Goal: Task Accomplishment & Management: Use online tool/utility

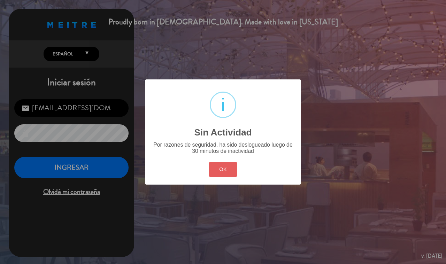
click at [215, 172] on div "OK Cancel" at bounding box center [222, 170] width 31 height 18
click at [217, 175] on button "OK" at bounding box center [223, 169] width 28 height 15
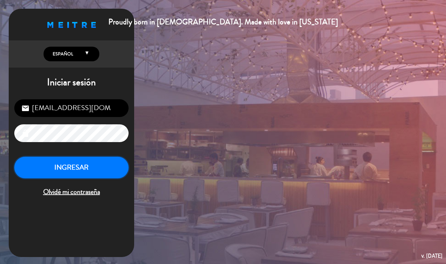
click at [80, 174] on button "INGRESAR" at bounding box center [71, 168] width 114 height 22
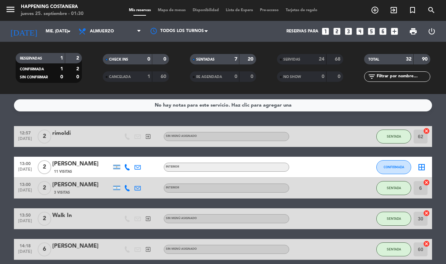
click at [298, 60] on span "SERVIDAS" at bounding box center [291, 59] width 17 height 3
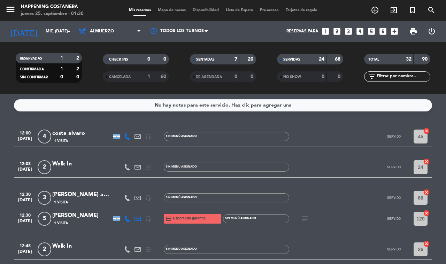
click at [168, 9] on span "Mapa de mesas" at bounding box center [171, 10] width 35 height 4
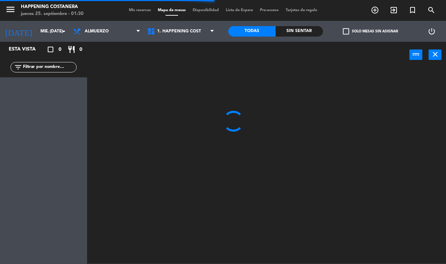
click at [142, 11] on span "Mis reservas" at bounding box center [139, 10] width 29 height 4
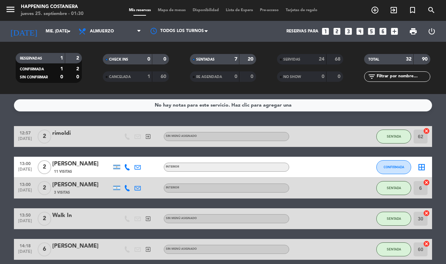
drag, startPoint x: 129, startPoint y: 60, endPoint x: 140, endPoint y: 58, distance: 11.4
click at [129, 60] on div "CHECK INS" at bounding box center [121, 59] width 32 height 8
click at [212, 56] on div "SENTADAS" at bounding box center [208, 59] width 32 height 8
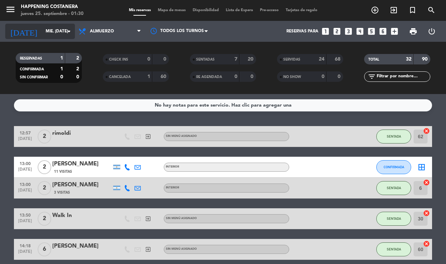
click at [46, 30] on input "mié. [DATE]" at bounding box center [69, 31] width 55 height 12
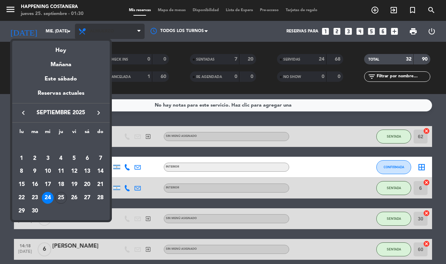
drag, startPoint x: 94, startPoint y: 27, endPoint x: 99, endPoint y: 26, distance: 5.0
click at [96, 27] on div at bounding box center [223, 132] width 446 height 264
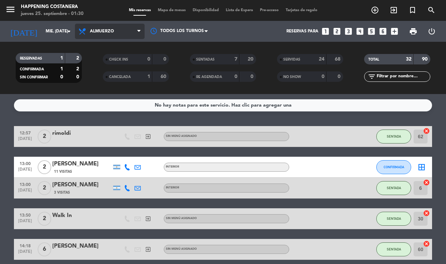
click at [111, 27] on span "Almuerzo" at bounding box center [110, 31] width 70 height 15
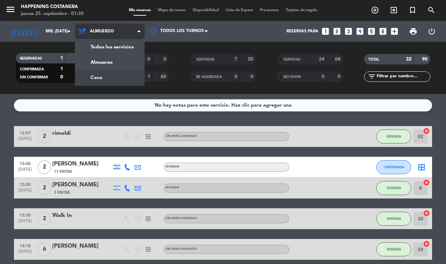
click at [101, 72] on div "menu Happening Costanera jueves 25. septiembre - 01:30 Mis reservas Mapa de mes…" at bounding box center [223, 47] width 446 height 94
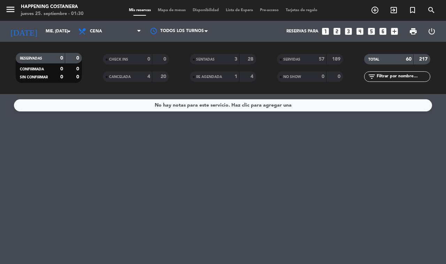
drag, startPoint x: 422, startPoint y: 61, endPoint x: 438, endPoint y: 61, distance: 15.7
click at [438, 61] on filter-checkbox "TOTAL 60 217" at bounding box center [397, 59] width 87 height 10
click at [294, 211] on div "No hay notas para este servicio. Haz clic para agregar una" at bounding box center [223, 179] width 446 height 170
click at [157, 9] on span "Mapa de mesas" at bounding box center [171, 10] width 35 height 4
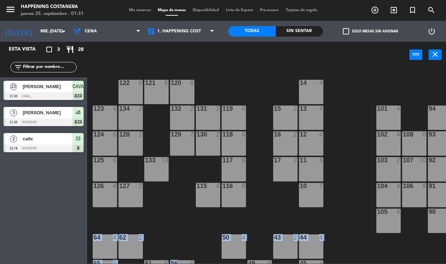
drag, startPoint x: 177, startPoint y: 258, endPoint x: 357, endPoint y: 228, distance: 183.1
click at [357, 228] on div "69 2 122 6 121 6 120 6 14 4 CAVA 23 21:30 101 4 94 2 70 2 123 6 131 2 134 2 132…" at bounding box center [269, 166] width 354 height 196
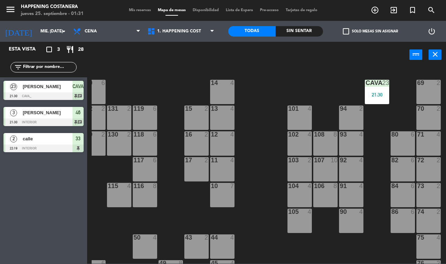
click at [375, 92] on div "21:30" at bounding box center [377, 94] width 24 height 5
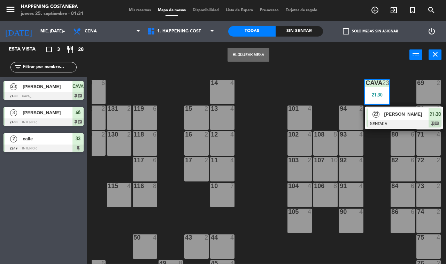
click at [380, 175] on div "69 2 122 6 121 6 120 6 14 4 CAVA 23 21:30 23 [PERSON_NAME] SENTADA 21:30 chat 1…" at bounding box center [269, 166] width 354 height 196
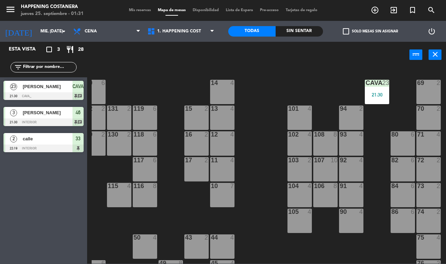
click at [375, 96] on div "21:30" at bounding box center [377, 94] width 24 height 5
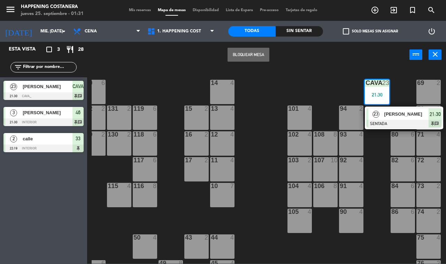
click at [381, 116] on div "23" at bounding box center [375, 113] width 15 height 11
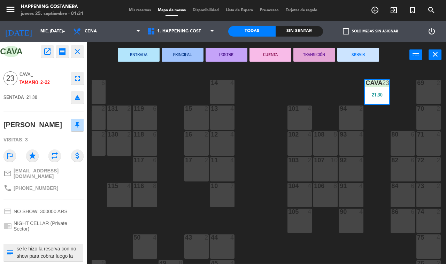
click at [372, 48] on button "SERVIR" at bounding box center [358, 55] width 42 height 14
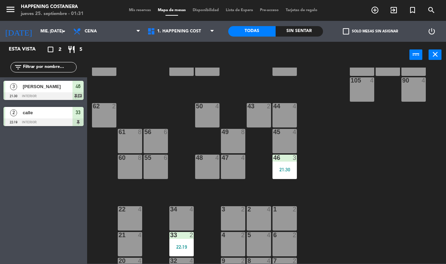
scroll to position [174, 26]
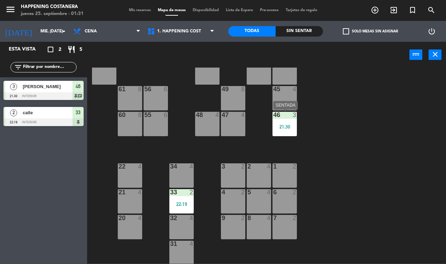
click at [280, 133] on div "46 3 21:30" at bounding box center [284, 124] width 24 height 24
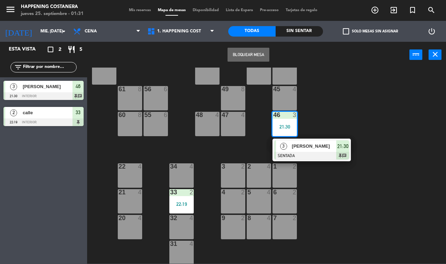
click at [283, 152] on div "3 [PERSON_NAME] SENTADA 21:30 chat" at bounding box center [311, 150] width 89 height 23
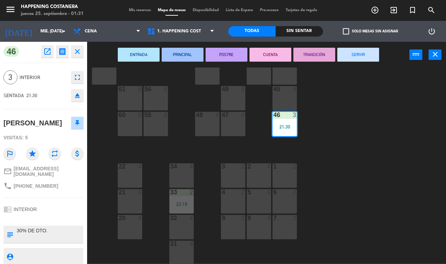
click at [366, 52] on button "SERVIR" at bounding box center [358, 55] width 42 height 14
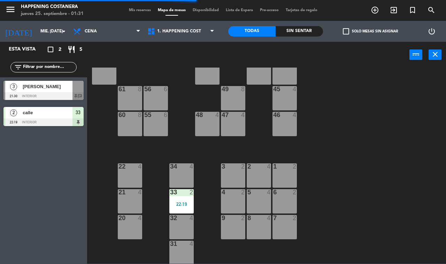
drag, startPoint x: 208, startPoint y: 259, endPoint x: 152, endPoint y: 255, distance: 55.5
click at [152, 255] on div "69 2 122 6 121 6 120 6 14 4 CAVA 22 101 4 94 2 70 2 123 6 131 2 134 2 132 2 13 …" at bounding box center [269, 166] width 354 height 196
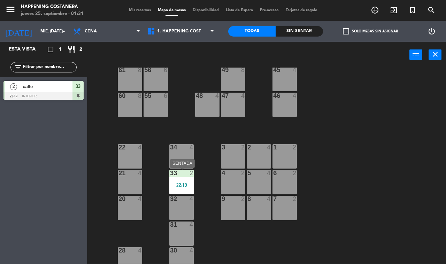
drag, startPoint x: 187, startPoint y: 186, endPoint x: 194, endPoint y: 196, distance: 12.7
click at [187, 187] on div "22:19" at bounding box center [181, 185] width 24 height 5
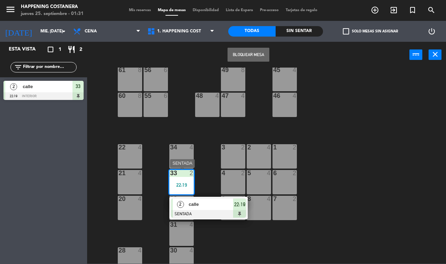
click at [200, 202] on span "calle" at bounding box center [211, 204] width 45 height 7
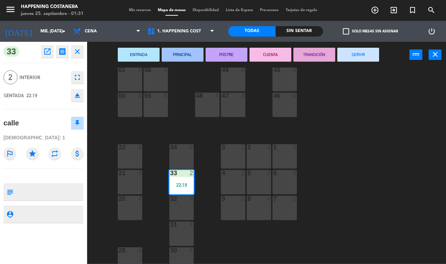
click at [350, 56] on button "SERVIR" at bounding box center [358, 55] width 42 height 14
